Goal: Task Accomplishment & Management: Complete application form

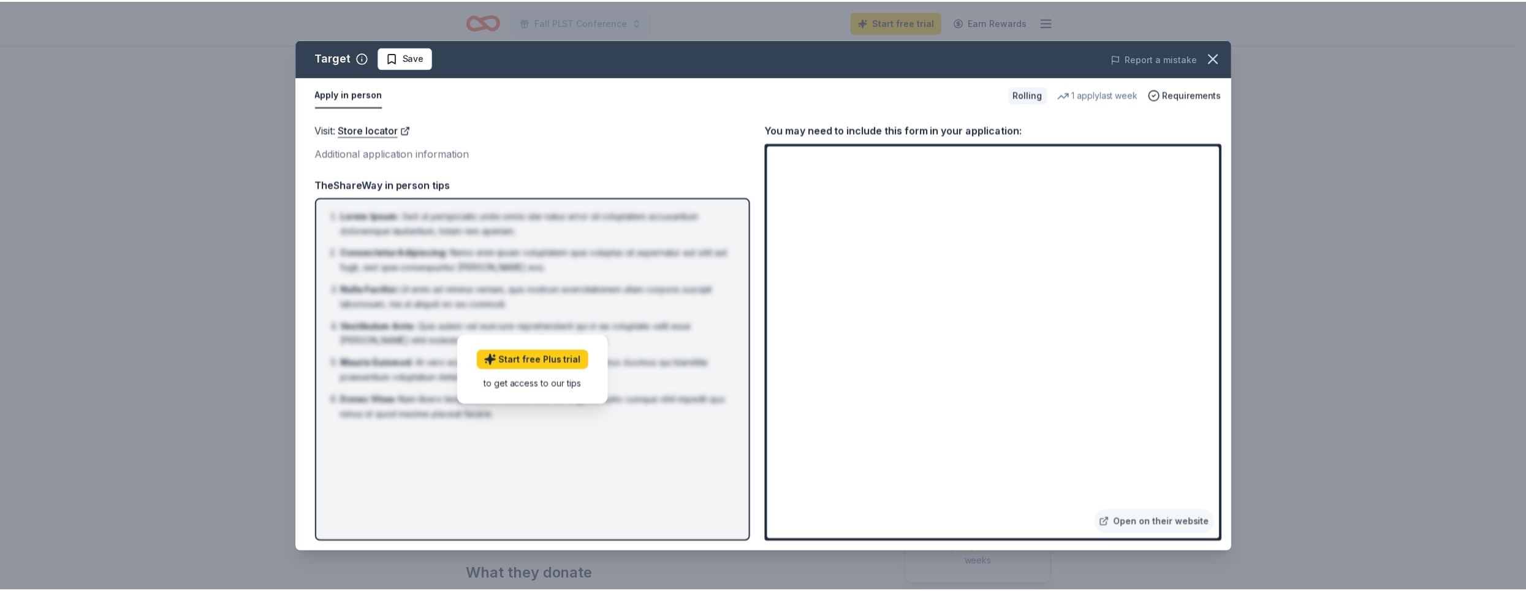
scroll to position [123, 0]
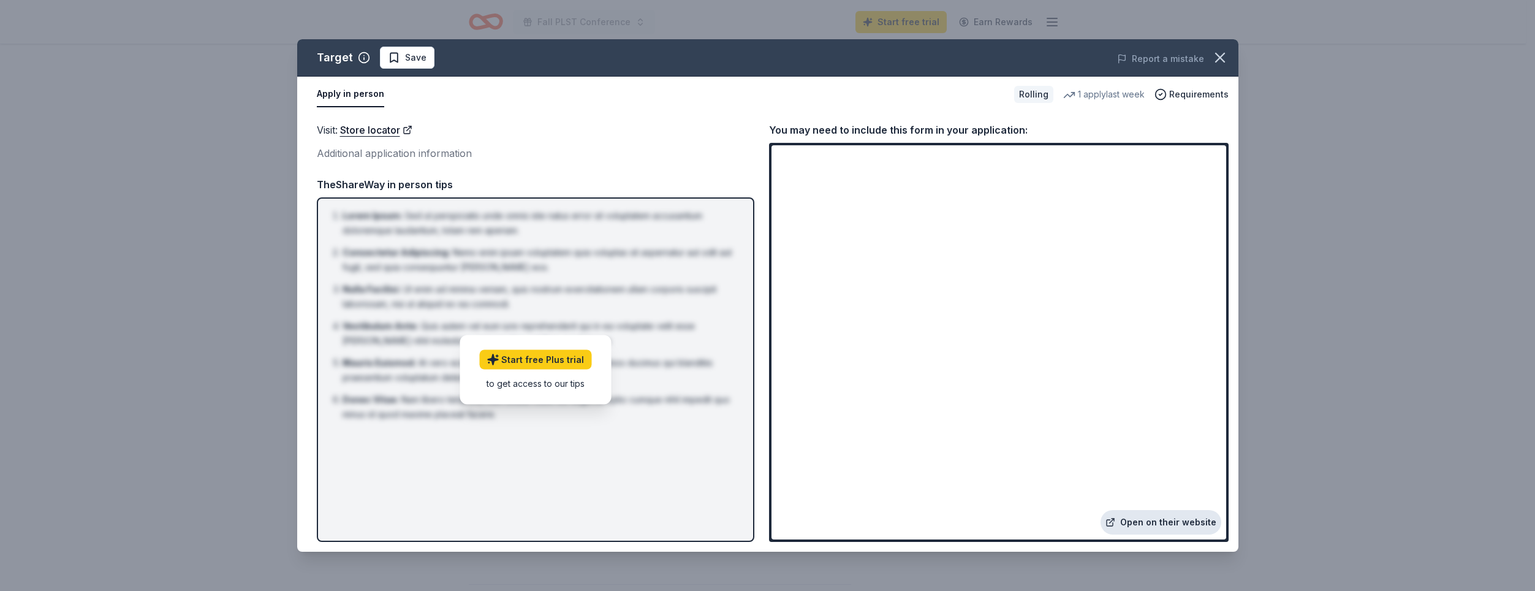
click at [1142, 521] on link "Open on their website" at bounding box center [1161, 522] width 121 height 25
click at [1177, 95] on span "Requirements" at bounding box center [1198, 94] width 59 height 15
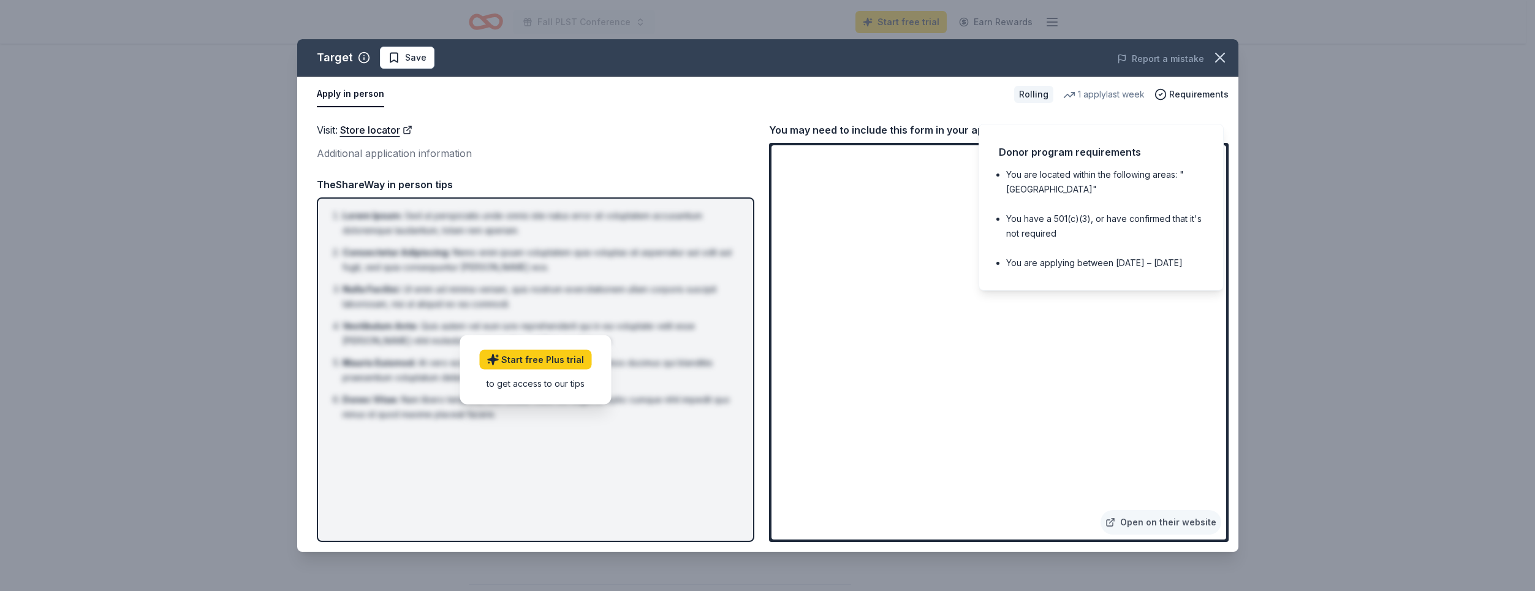
click at [664, 126] on div "Visit : Store locator" at bounding box center [536, 130] width 438 height 16
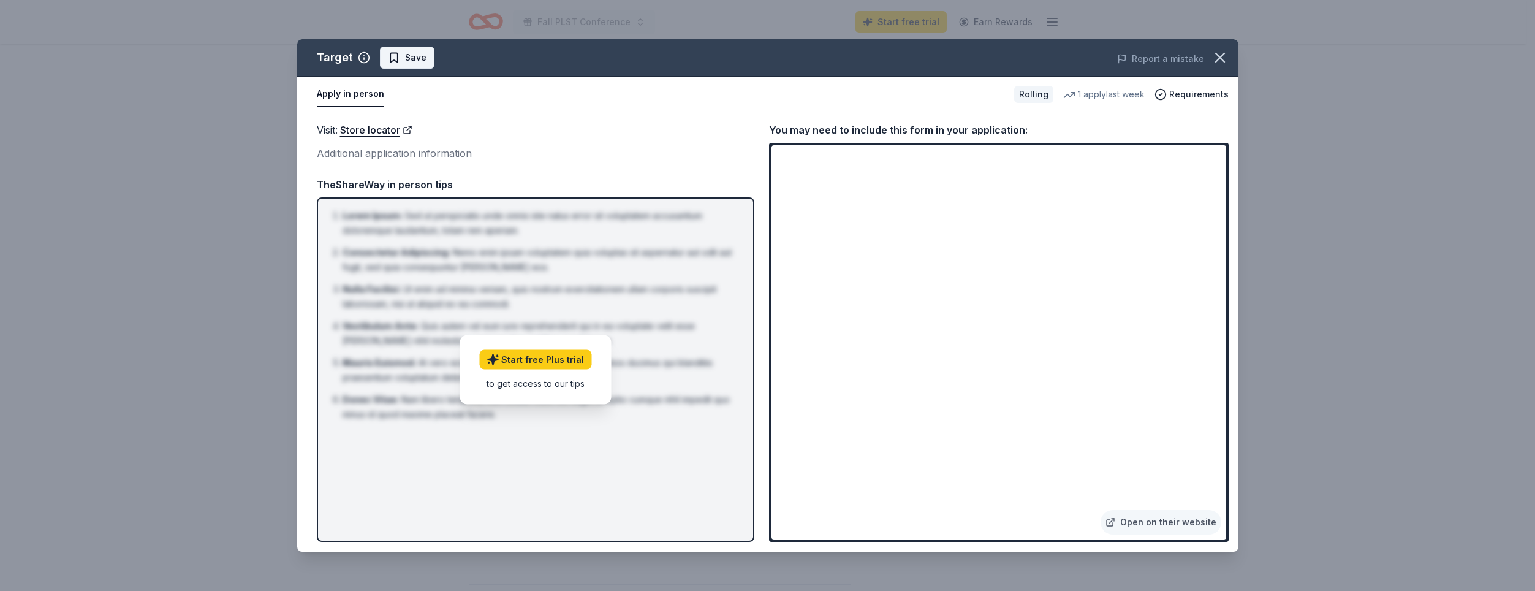
click at [395, 53] on span "Save" at bounding box center [407, 57] width 39 height 15
click at [1223, 63] on icon "button" at bounding box center [1220, 57] width 17 height 17
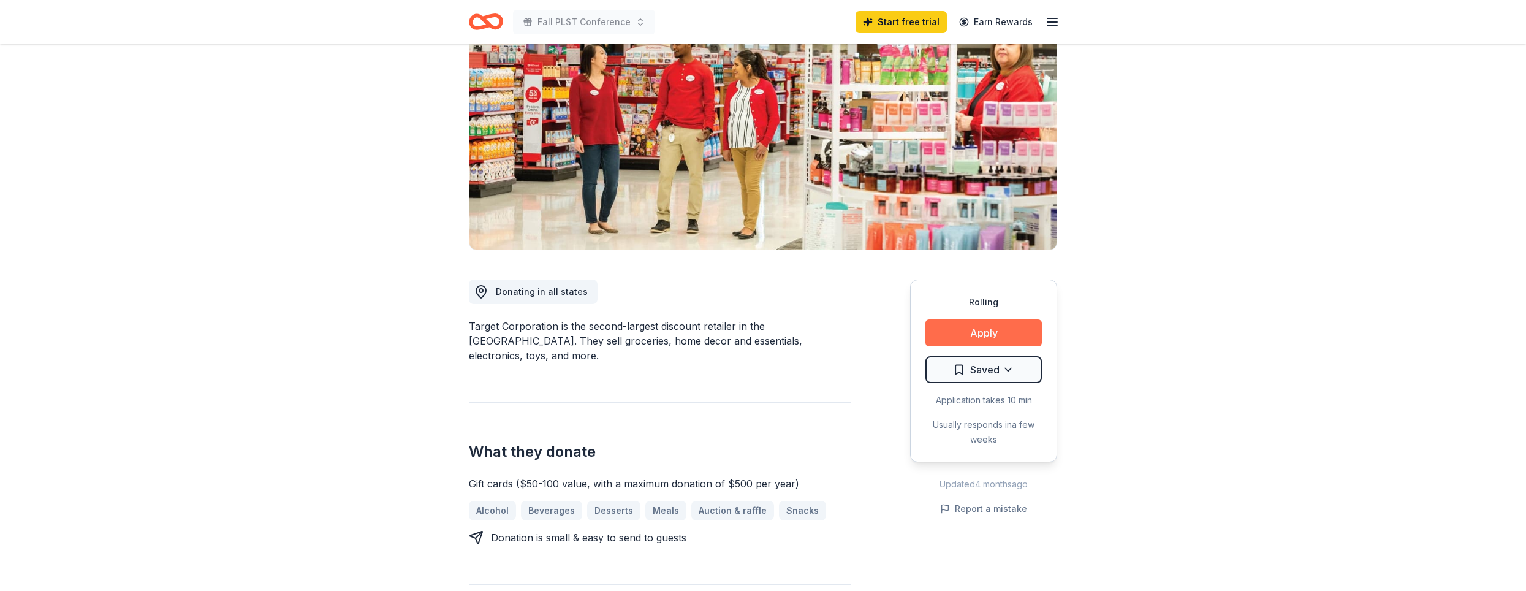
click at [970, 330] on button "Apply" at bounding box center [983, 332] width 116 height 27
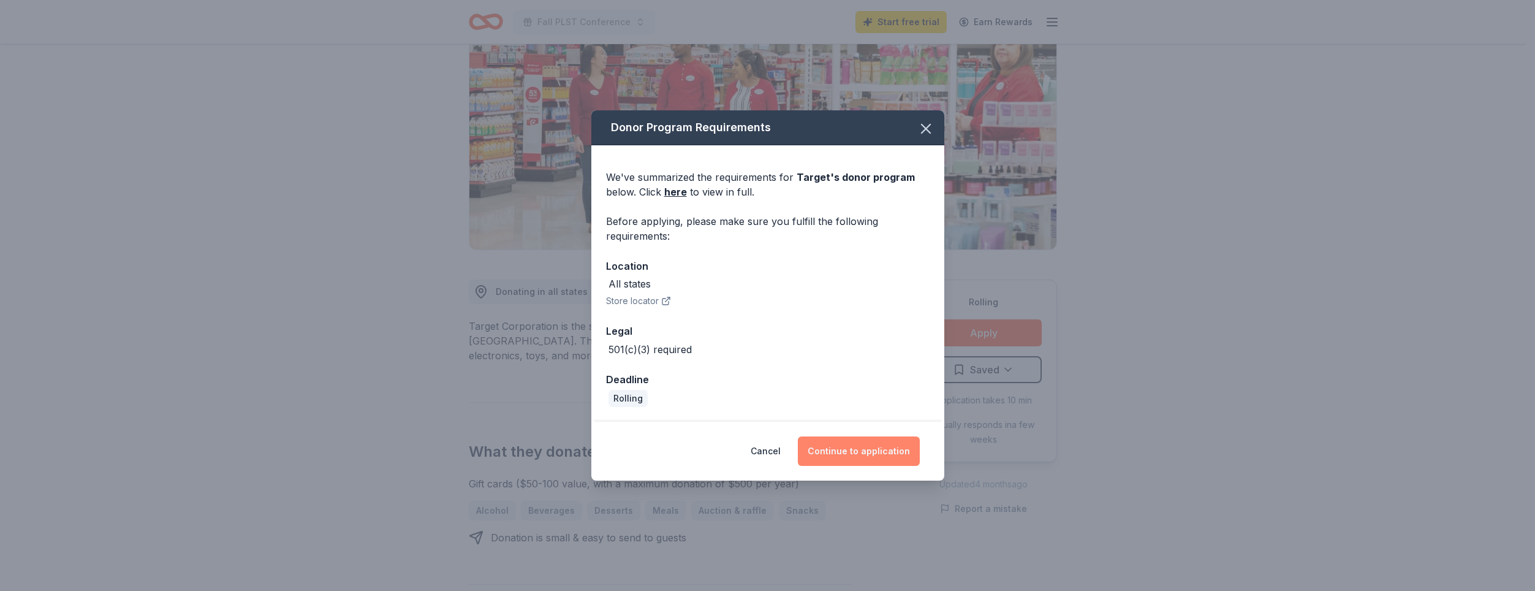
click at [872, 454] on button "Continue to application" at bounding box center [859, 450] width 122 height 29
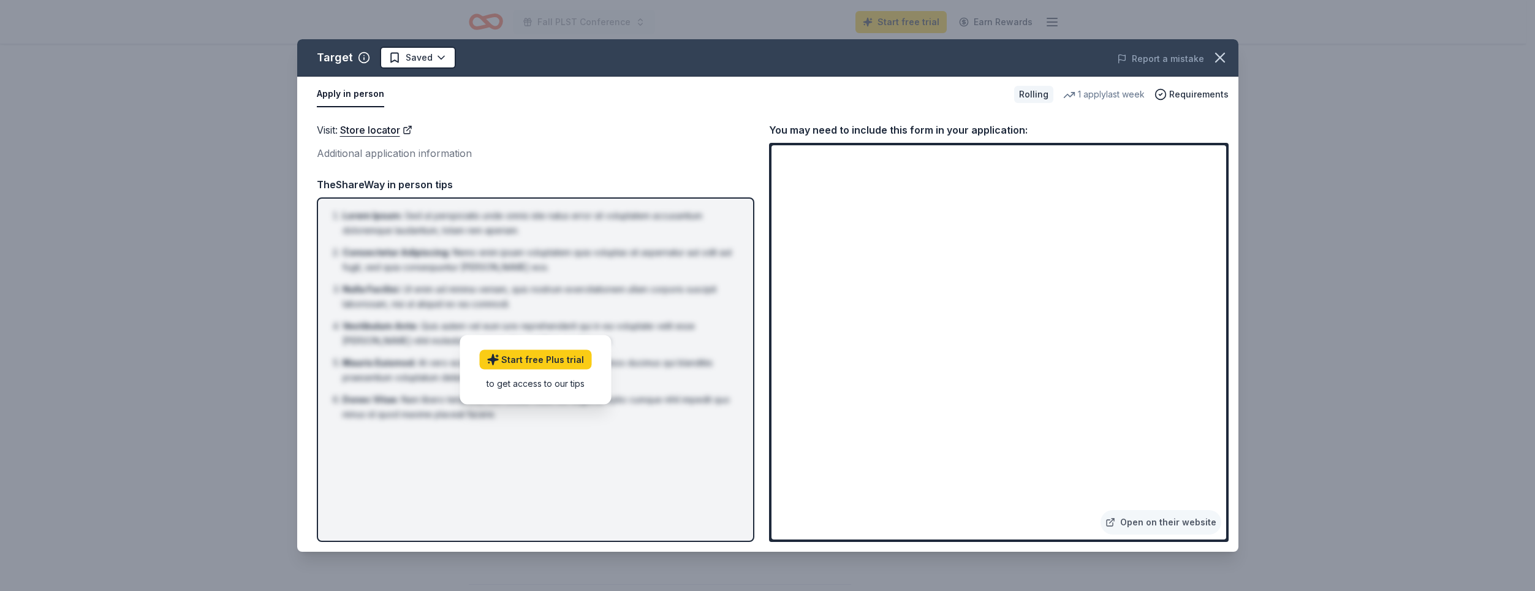
click at [552, 385] on div "to get access to our tips" at bounding box center [535, 383] width 112 height 13
click at [1155, 528] on link "Open on their website" at bounding box center [1161, 522] width 121 height 25
click at [1183, 92] on span "Requirements" at bounding box center [1198, 94] width 59 height 15
click at [1217, 56] on icon "button" at bounding box center [1220, 57] width 9 height 9
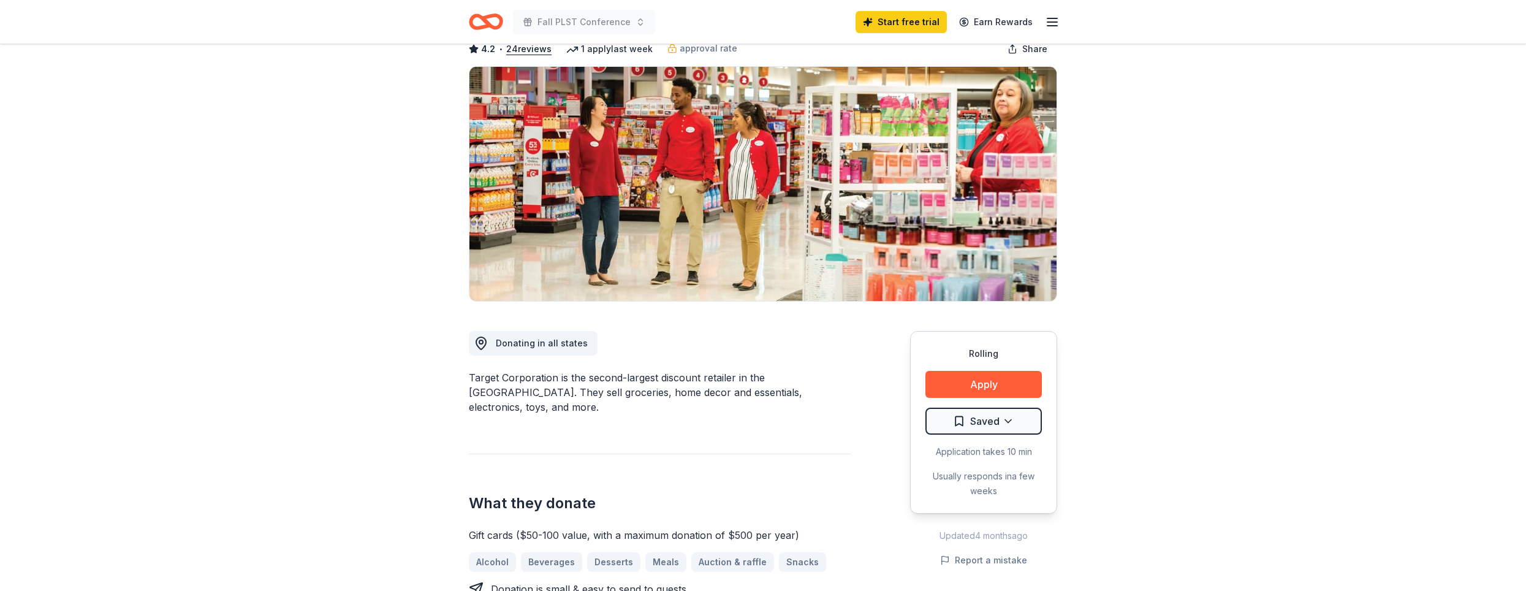
scroll to position [0, 0]
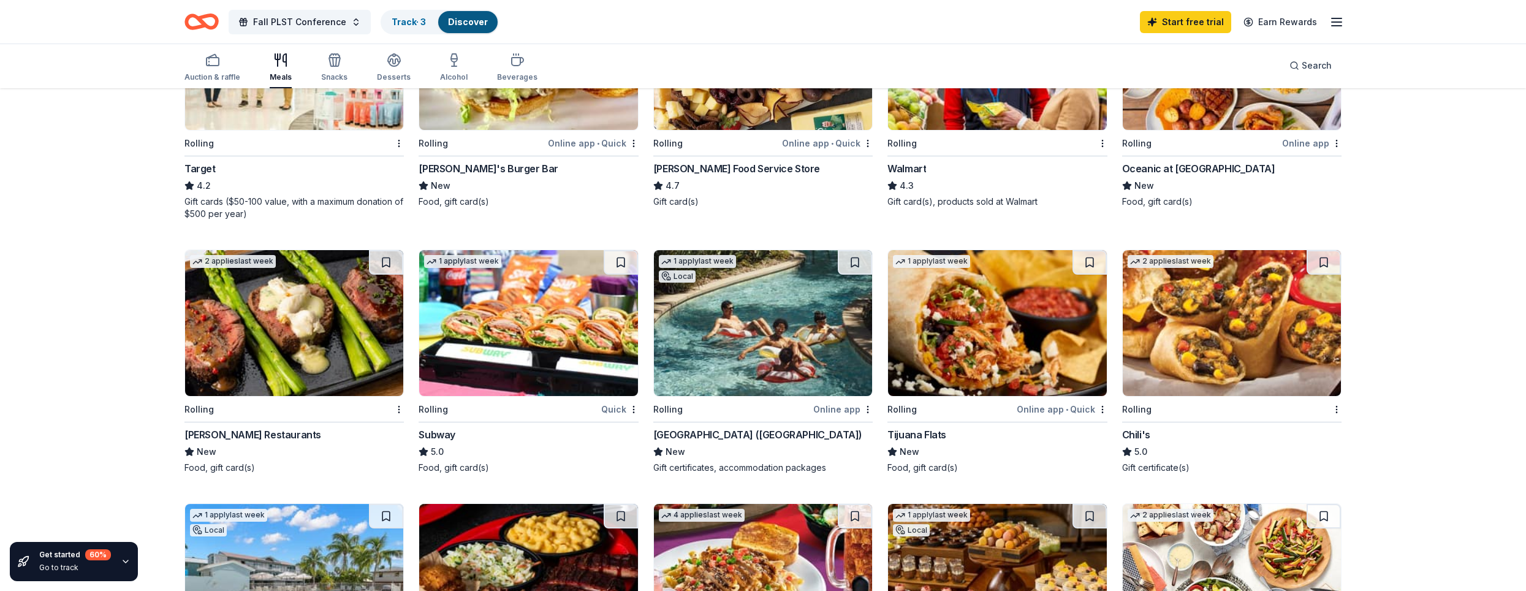
scroll to position [613, 0]
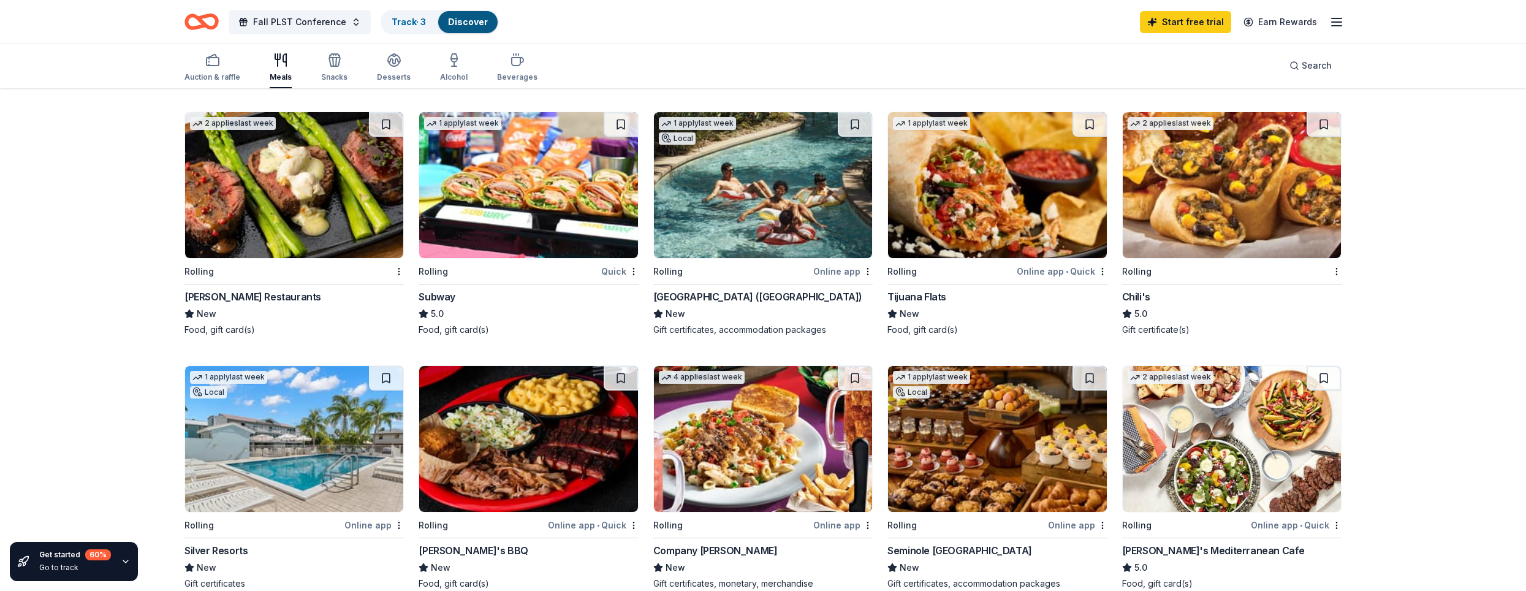
click at [1128, 294] on div "Chili's" at bounding box center [1136, 296] width 28 height 15
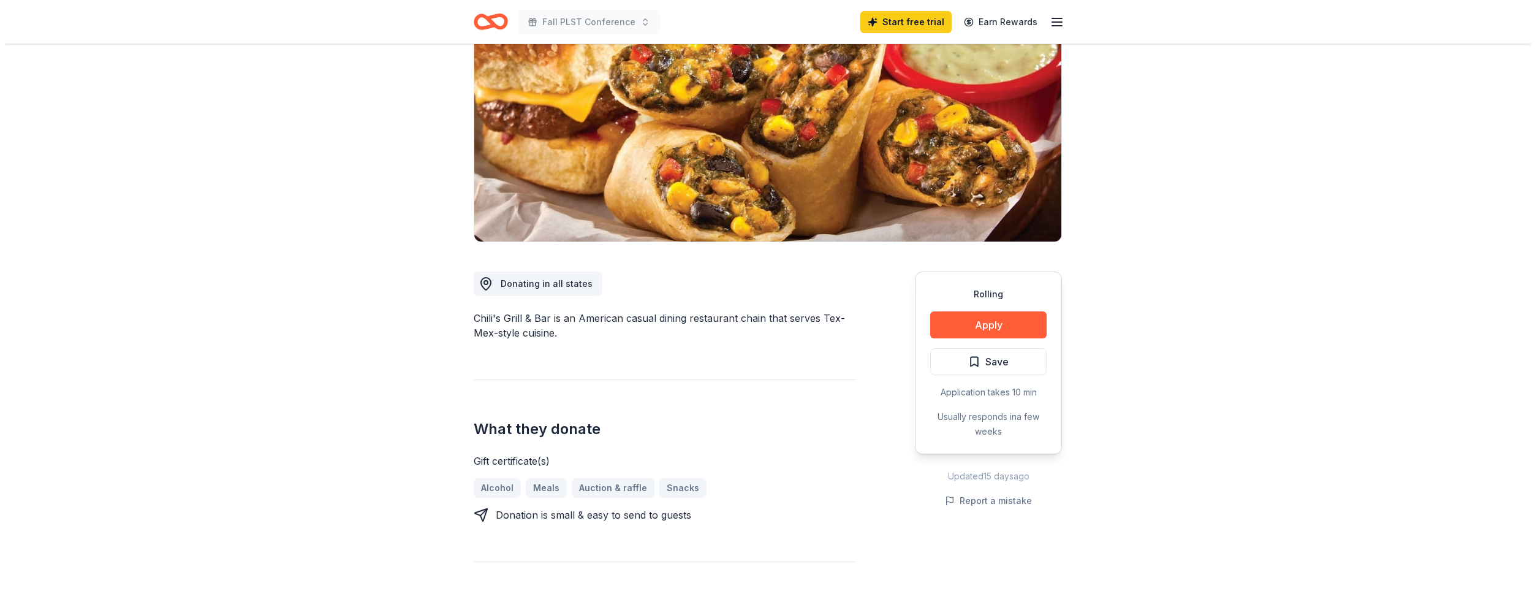
scroll to position [61, 0]
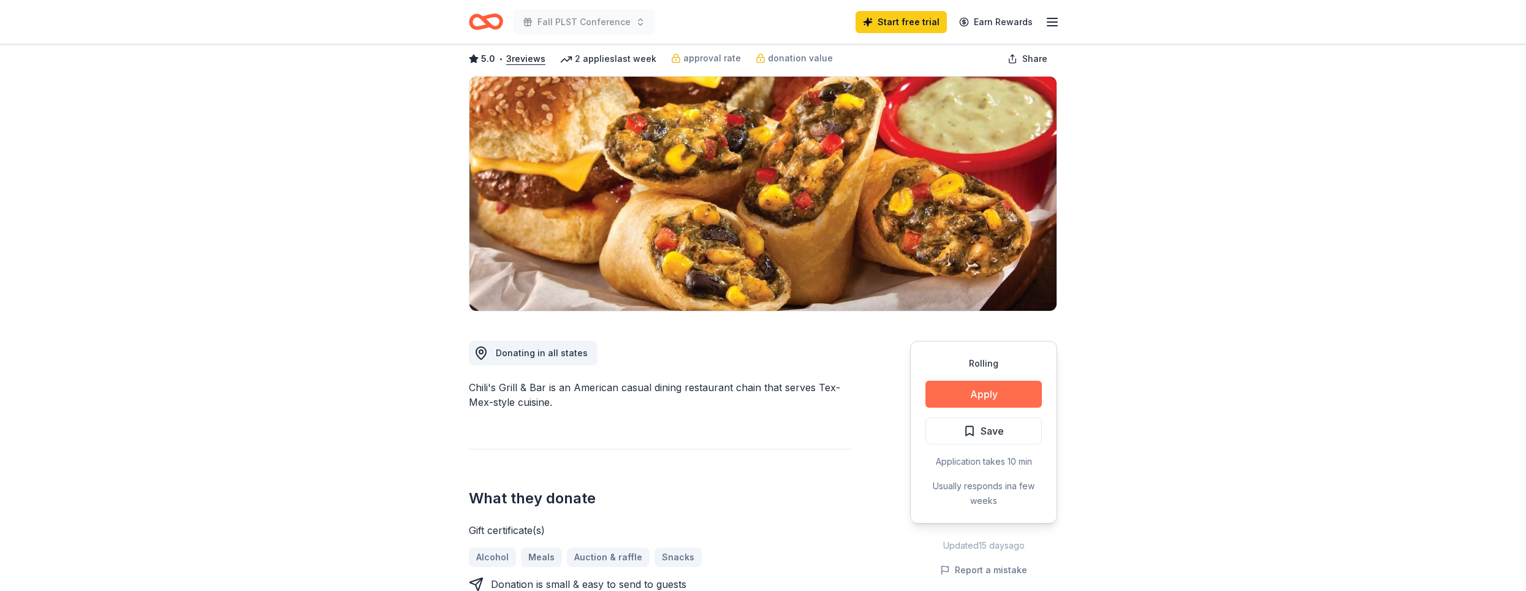
click at [986, 393] on button "Apply" at bounding box center [983, 394] width 116 height 27
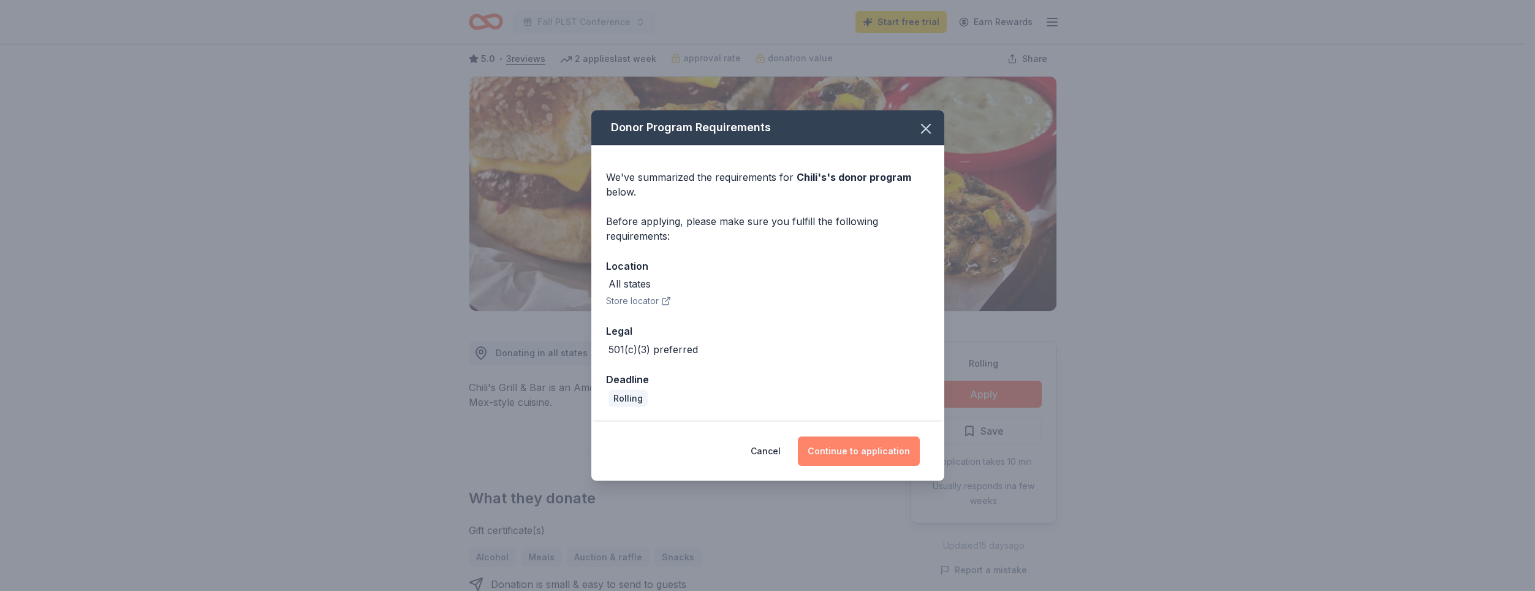
click at [901, 453] on button "Continue to application" at bounding box center [859, 450] width 122 height 29
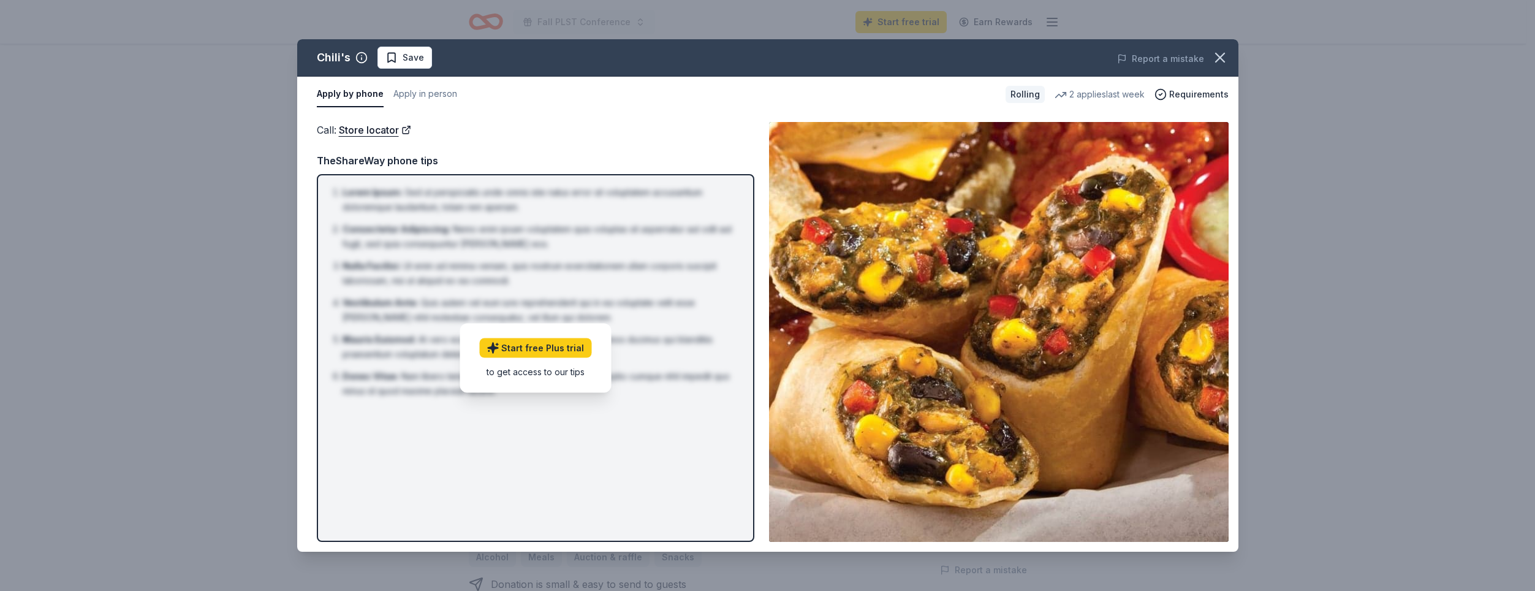
click at [558, 374] on div "to get access to our tips" at bounding box center [535, 371] width 112 height 13
click at [355, 136] on link "Store locator" at bounding box center [375, 130] width 72 height 16
